Goal: Navigation & Orientation: Find specific page/section

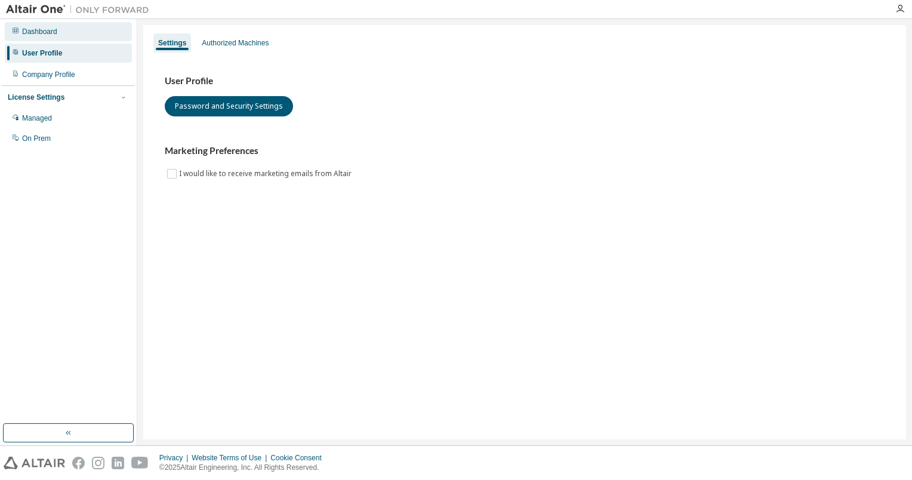
click at [43, 37] on div "Dashboard" at bounding box center [68, 31] width 127 height 19
